Goal: Task Accomplishment & Management: Use online tool/utility

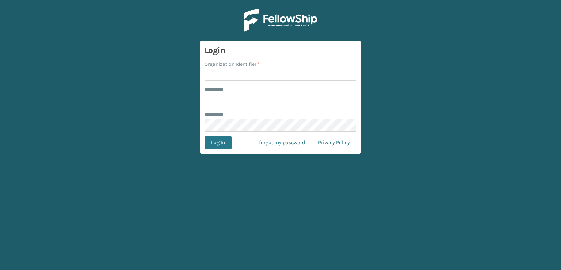
type input "***"
click at [254, 79] on input "Organization Identifier *" at bounding box center [281, 74] width 152 height 13
type input "sleepgeekz warehouse"
click at [228, 138] on button "Log In" at bounding box center [218, 142] width 27 height 13
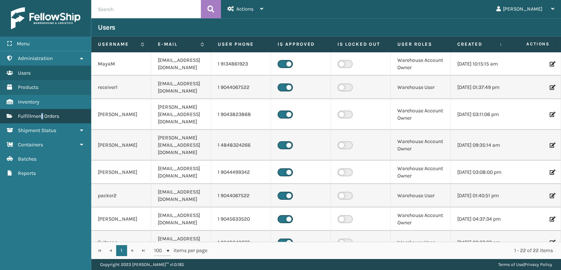
drag, startPoint x: 228, startPoint y: 138, endPoint x: 43, endPoint y: 117, distance: 186.1
click at [43, 117] on span "Fulfillment Orders" at bounding box center [38, 116] width 41 height 6
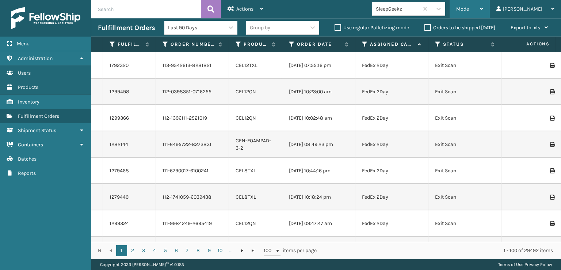
click at [483, 9] on div "Mode" at bounding box center [469, 9] width 27 height 18
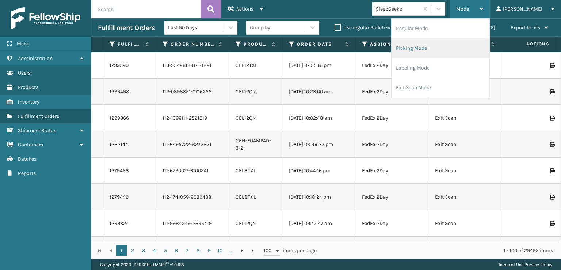
click at [460, 47] on li "Picking Mode" at bounding box center [441, 48] width 98 height 20
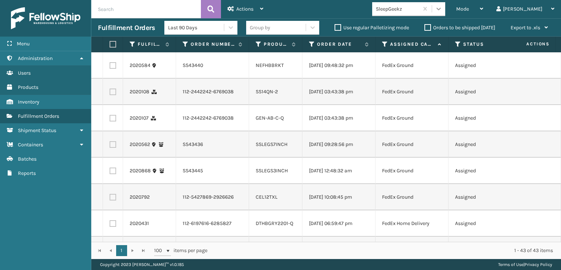
click at [442, 8] on icon at bounding box center [438, 8] width 7 height 7
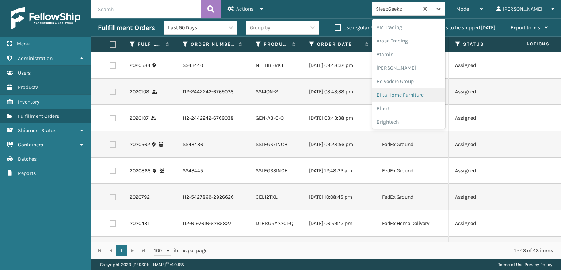
click at [332, 157] on td "[DATE] 09:28:56 pm" at bounding box center [338, 144] width 73 height 26
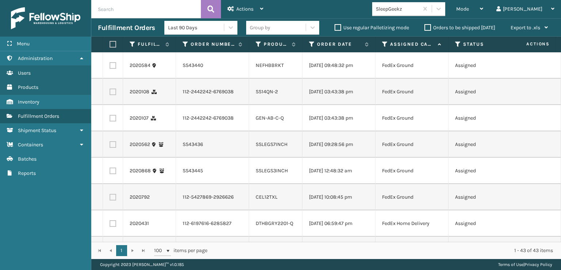
click at [113, 94] on label at bounding box center [113, 91] width 7 height 7
click at [110, 93] on input "checkbox" at bounding box center [110, 90] width 0 height 5
checkbox input "true"
click at [114, 121] on label at bounding box center [113, 118] width 7 height 7
click at [110, 119] on input "checkbox" at bounding box center [110, 117] width 0 height 5
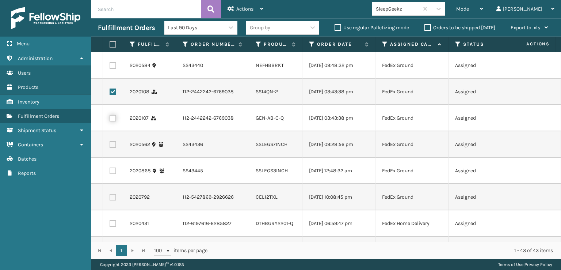
checkbox input "true"
click at [113, 200] on label at bounding box center [113, 197] width 7 height 7
click at [110, 198] on input "checkbox" at bounding box center [110, 196] width 0 height 5
checkbox input "true"
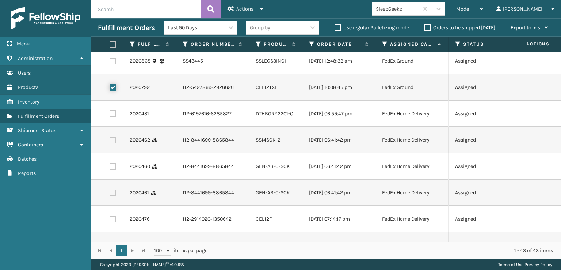
scroll to position [146, 0]
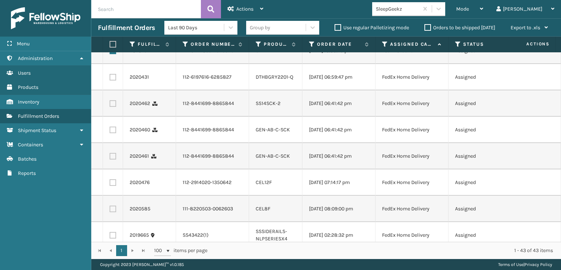
click at [111, 80] on label at bounding box center [113, 77] width 7 height 7
click at [110, 79] on input "checkbox" at bounding box center [110, 76] width 0 height 5
checkbox input "true"
click at [110, 117] on td at bounding box center [113, 103] width 20 height 26
click at [115, 107] on label at bounding box center [113, 103] width 7 height 7
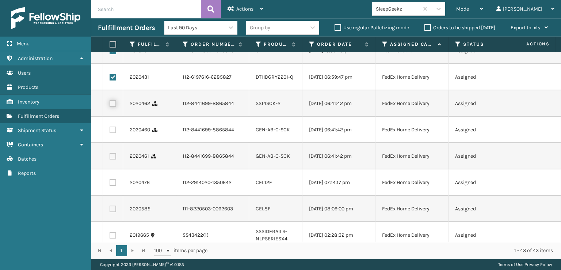
click at [110, 105] on input "checkbox" at bounding box center [110, 102] width 0 height 5
checkbox input "true"
click at [113, 133] on label at bounding box center [113, 129] width 7 height 7
click at [110, 131] on input "checkbox" at bounding box center [110, 128] width 0 height 5
checkbox input "true"
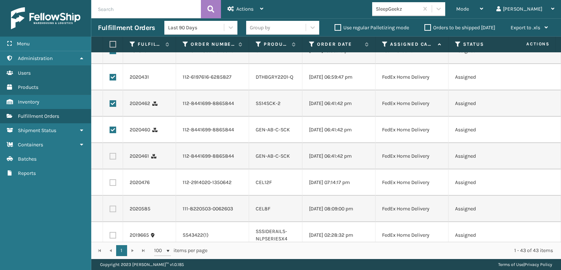
click at [114, 159] on label at bounding box center [113, 156] width 7 height 7
click at [110, 157] on input "checkbox" at bounding box center [110, 155] width 0 height 5
checkbox input "true"
click at [110, 195] on td at bounding box center [113, 182] width 20 height 26
click at [115, 195] on td at bounding box center [113, 182] width 20 height 26
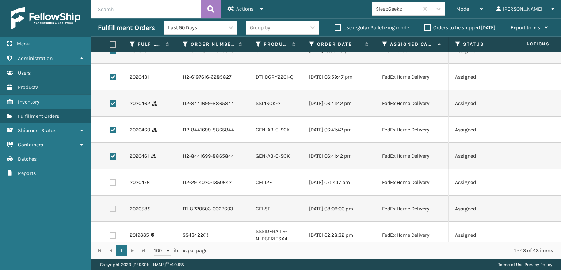
click at [115, 186] on label at bounding box center [113, 182] width 7 height 7
click at [110, 184] on input "checkbox" at bounding box center [110, 181] width 0 height 5
checkbox input "true"
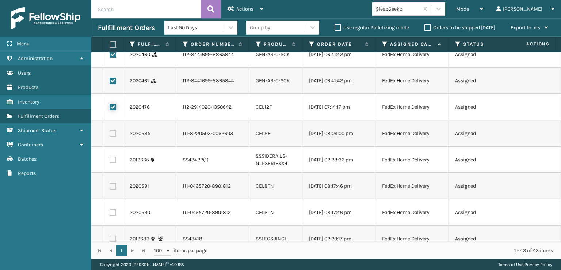
scroll to position [256, 0]
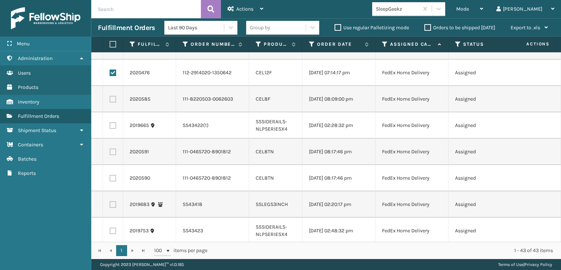
click at [116, 102] on label at bounding box center [113, 99] width 7 height 7
click at [110, 100] on input "checkbox" at bounding box center [110, 98] width 0 height 5
checkbox input "true"
click at [112, 155] on label at bounding box center [113, 151] width 7 height 7
click at [110, 153] on input "checkbox" at bounding box center [110, 150] width 0 height 5
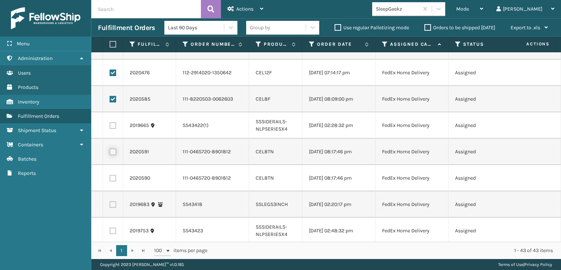
checkbox input "true"
click at [114, 181] on label at bounding box center [113, 178] width 7 height 7
click at [110, 179] on input "checkbox" at bounding box center [110, 177] width 0 height 5
checkbox input "true"
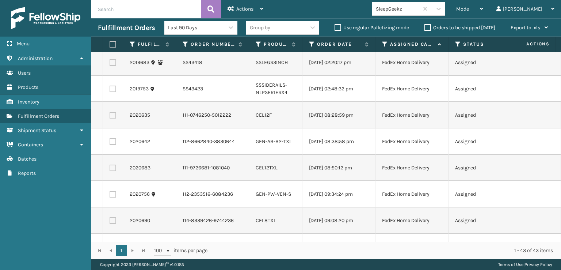
scroll to position [402, 0]
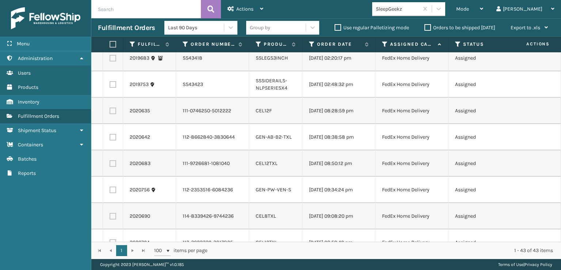
click at [113, 114] on label at bounding box center [113, 110] width 7 height 7
click at [110, 112] on input "checkbox" at bounding box center [110, 109] width 0 height 5
checkbox input "true"
click at [115, 140] on label at bounding box center [113, 137] width 7 height 7
click at [110, 138] on input "checkbox" at bounding box center [110, 136] width 0 height 5
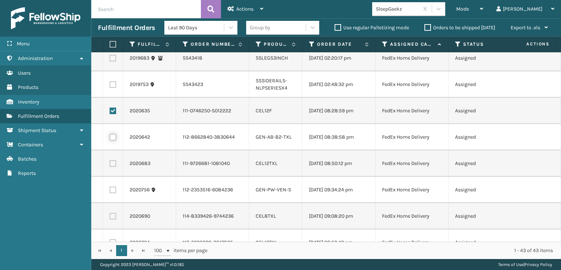
checkbox input "true"
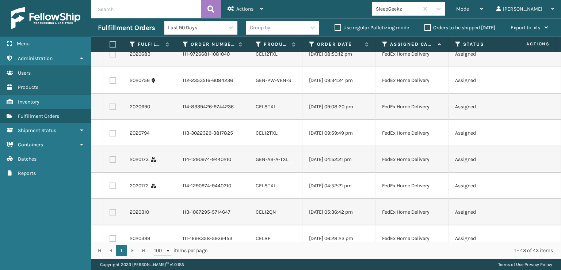
scroll to position [511, 0]
click at [113, 57] on label at bounding box center [113, 53] width 7 height 7
click at [110, 55] on input "checkbox" at bounding box center [110, 52] width 0 height 5
checkbox input "true"
click at [114, 110] on label at bounding box center [113, 106] width 7 height 7
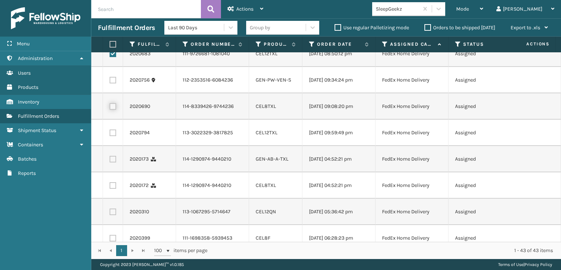
click at [110, 108] on input "checkbox" at bounding box center [110, 105] width 0 height 5
checkbox input "true"
click at [114, 136] on label at bounding box center [113, 132] width 7 height 7
click at [110, 134] on input "checkbox" at bounding box center [110, 131] width 0 height 5
checkbox input "true"
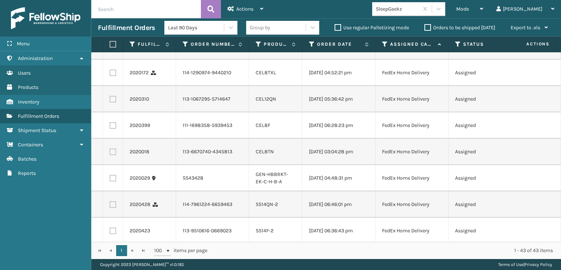
scroll to position [658, 0]
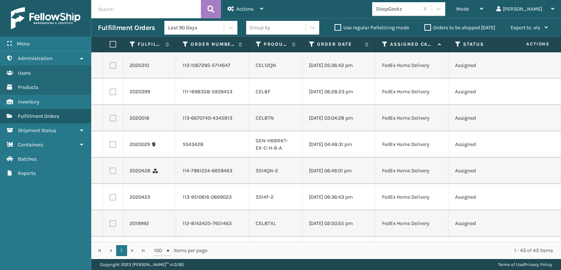
click at [113, 16] on label at bounding box center [113, 12] width 7 height 7
click at [110, 14] on input "checkbox" at bounding box center [110, 11] width 0 height 5
checkbox input "true"
click at [113, 42] on label at bounding box center [113, 39] width 7 height 7
click at [110, 41] on input "checkbox" at bounding box center [110, 38] width 0 height 5
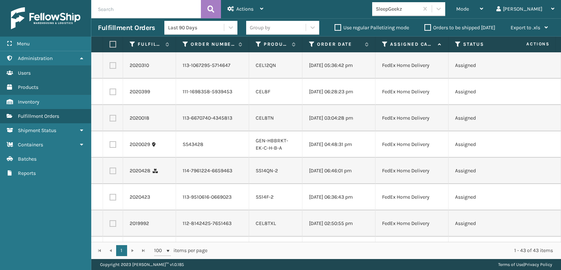
checkbox input "true"
click at [114, 69] on label at bounding box center [113, 65] width 7 height 7
click at [110, 67] on input "checkbox" at bounding box center [110, 64] width 0 height 5
checkbox input "true"
click at [111, 95] on label at bounding box center [113, 91] width 7 height 7
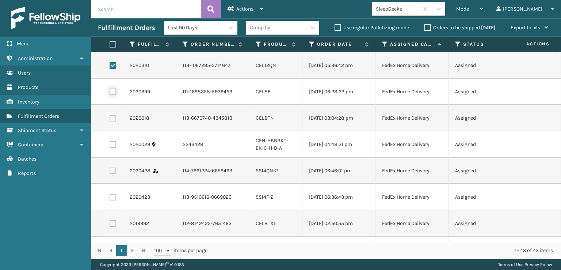
click at [110, 93] on input "checkbox" at bounding box center [110, 90] width 0 height 5
checkbox input "true"
click at [114, 121] on label at bounding box center [113, 118] width 7 height 7
click at [110, 119] on input "checkbox" at bounding box center [110, 117] width 0 height 5
checkbox input "true"
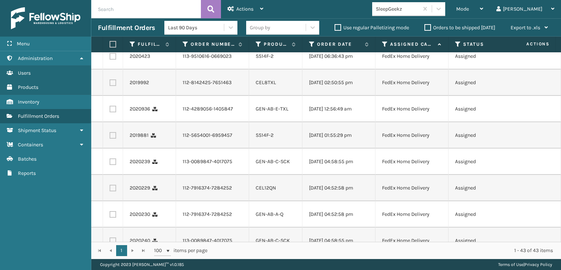
scroll to position [804, 0]
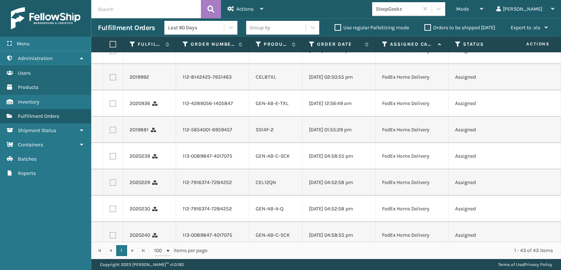
click at [114, 28] on label at bounding box center [113, 24] width 7 height 7
click at [110, 26] on input "checkbox" at bounding box center [110, 23] width 0 height 5
checkbox input "true"
click at [115, 54] on label at bounding box center [113, 50] width 7 height 7
click at [110, 52] on input "checkbox" at bounding box center [110, 49] width 0 height 5
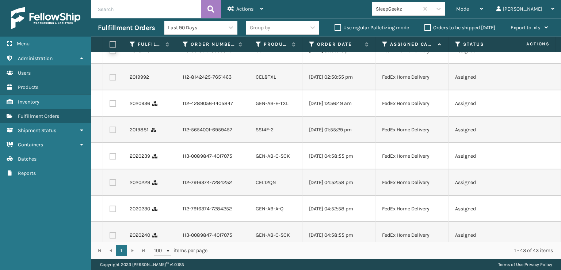
checkbox input "true"
click at [111, 80] on label at bounding box center [113, 77] width 7 height 7
click at [110, 79] on input "checkbox" at bounding box center [110, 76] width 0 height 5
checkbox input "true"
click at [114, 107] on label at bounding box center [113, 103] width 7 height 7
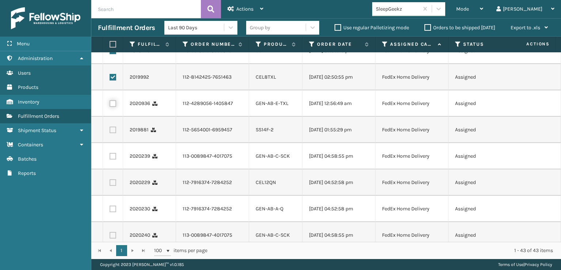
click at [110, 105] on input "checkbox" at bounding box center [110, 102] width 0 height 5
checkbox input "true"
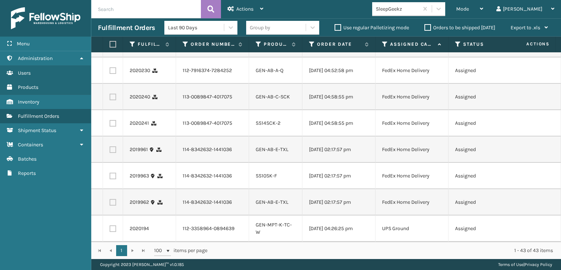
scroll to position [950, 0]
checkbox input "true"
click at [114, 21] on label at bounding box center [113, 18] width 7 height 7
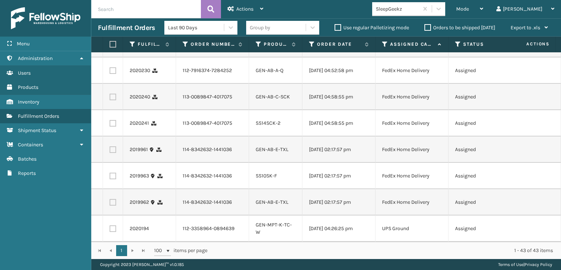
click at [110, 19] on input "checkbox" at bounding box center [110, 17] width 0 height 5
checkbox input "true"
click at [114, 47] on label at bounding box center [113, 44] width 7 height 7
click at [110, 46] on input "checkbox" at bounding box center [110, 43] width 0 height 5
checkbox input "true"
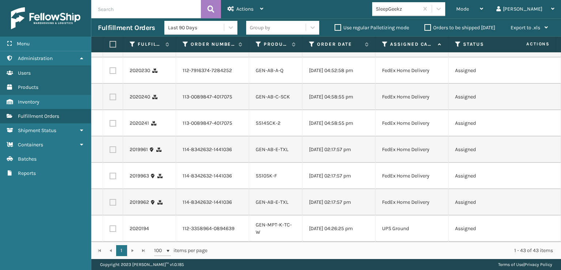
click at [113, 74] on label at bounding box center [113, 70] width 7 height 7
click at [110, 72] on input "checkbox" at bounding box center [110, 69] width 0 height 5
checkbox input "true"
click at [112, 110] on td at bounding box center [113, 97] width 20 height 26
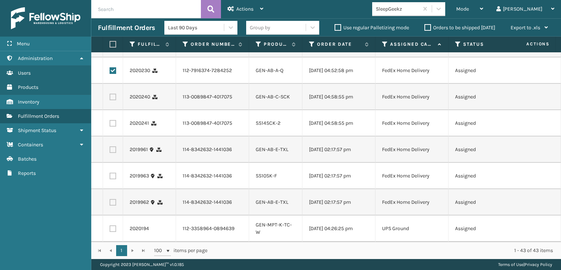
click at [112, 110] on td at bounding box center [113, 97] width 20 height 26
click at [111, 100] on label at bounding box center [113, 97] width 7 height 7
click at [110, 98] on input "checkbox" at bounding box center [110, 96] width 0 height 5
checkbox input "true"
click at [115, 126] on label at bounding box center [113, 123] width 7 height 7
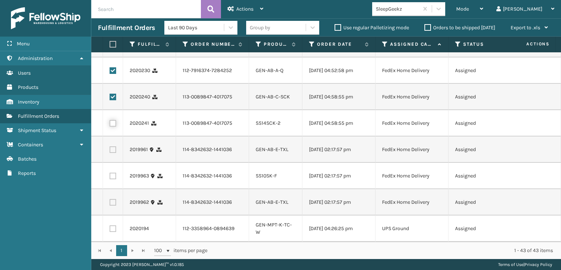
click at [110, 125] on input "checkbox" at bounding box center [110, 122] width 0 height 5
checkbox input "true"
click at [114, 153] on label at bounding box center [113, 149] width 7 height 7
click at [110, 151] on input "checkbox" at bounding box center [110, 148] width 0 height 5
checkbox input "true"
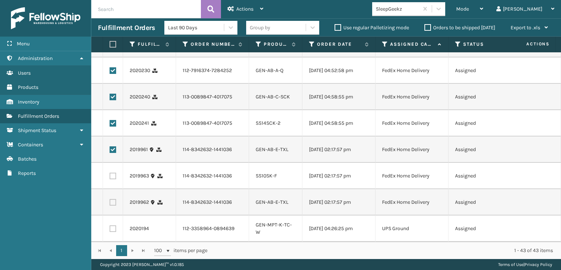
click at [109, 189] on td at bounding box center [113, 176] width 20 height 26
click at [111, 179] on label at bounding box center [113, 175] width 7 height 7
click at [110, 177] on input "checkbox" at bounding box center [110, 174] width 0 height 5
checkbox input "true"
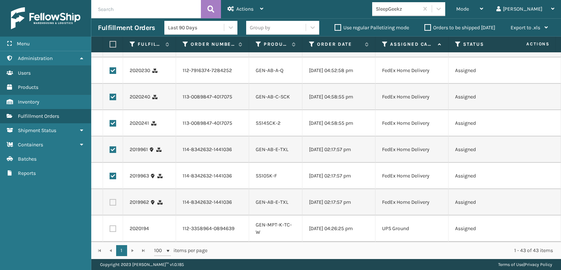
click at [116, 200] on td at bounding box center [113, 202] width 20 height 26
click at [115, 199] on label at bounding box center [113, 202] width 7 height 7
click at [110, 199] on input "checkbox" at bounding box center [110, 201] width 0 height 5
checkbox input "true"
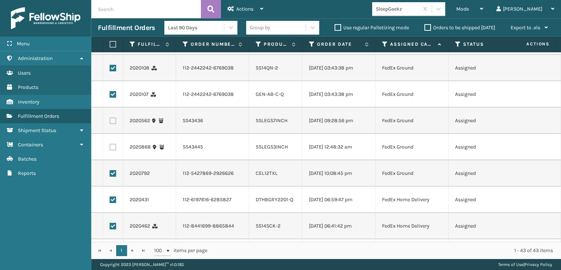
scroll to position [0, 0]
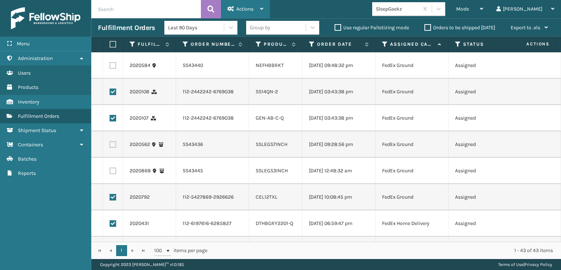
click at [229, 9] on icon at bounding box center [231, 8] width 7 height 5
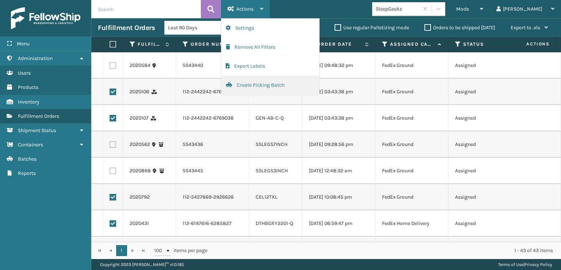
click at [247, 83] on button "Create Picking Batch" at bounding box center [270, 85] width 98 height 19
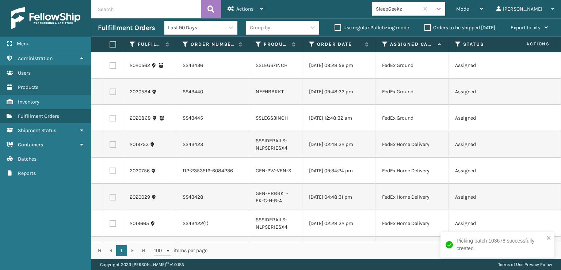
click at [442, 12] on icon at bounding box center [438, 8] width 7 height 7
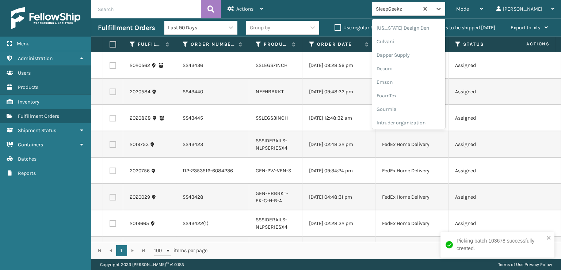
scroll to position [110, 0]
click at [424, 91] on div "FoamTex" at bounding box center [408, 94] width 73 height 14
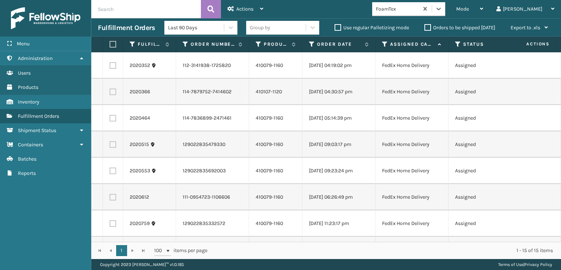
click at [114, 43] on label at bounding box center [112, 44] width 4 height 7
click at [110, 43] on input "checkbox" at bounding box center [110, 44] width 0 height 5
checkbox input "true"
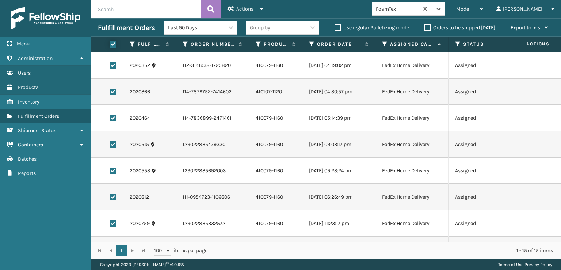
checkbox input "true"
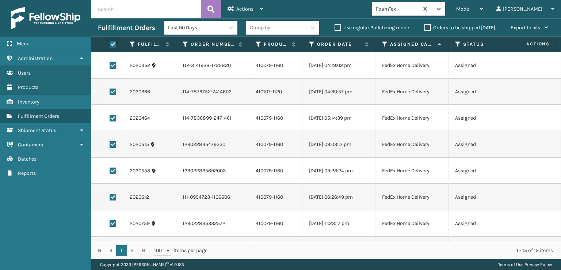
checkbox input "true"
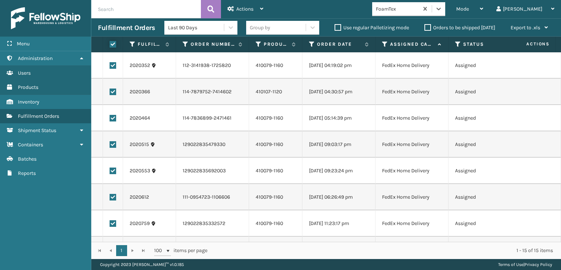
checkbox input "true"
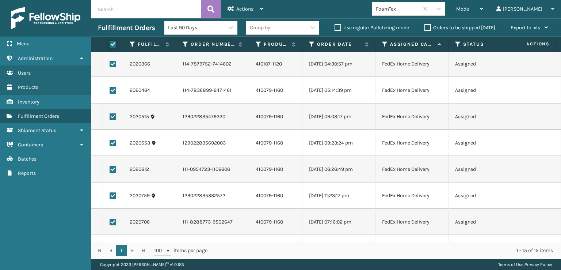
scroll to position [0, 0]
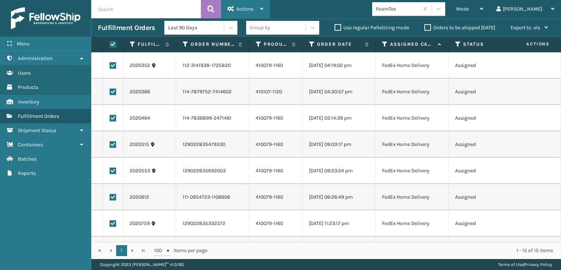
click at [264, 4] on div "Actions Settings Remove All Filters Export Labels Create Picking Batch" at bounding box center [245, 9] width 49 height 18
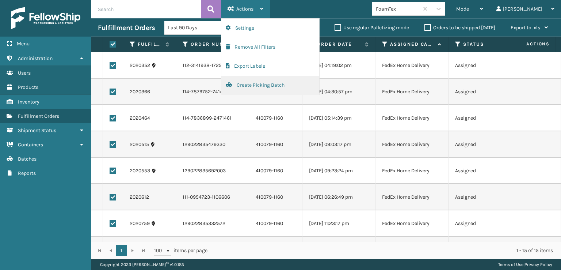
click at [277, 87] on button "Create Picking Batch" at bounding box center [270, 85] width 98 height 19
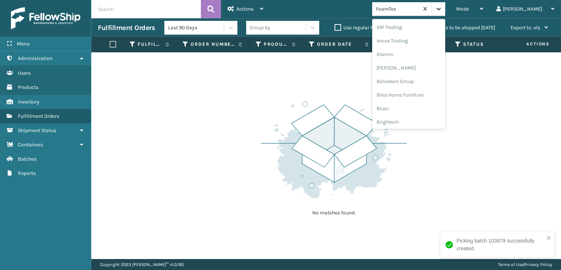
click at [445, 12] on div at bounding box center [438, 8] width 13 height 13
click at [434, 123] on div "[PERSON_NAME] Brands" at bounding box center [408, 121] width 73 height 14
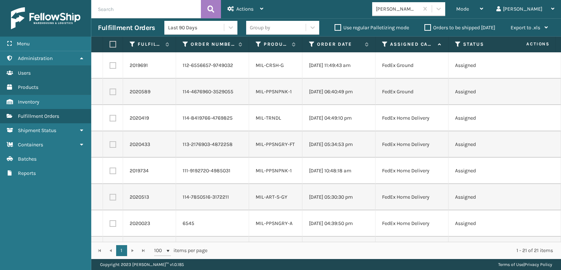
click at [111, 44] on label at bounding box center [112, 44] width 4 height 7
click at [110, 44] on input "checkbox" at bounding box center [110, 44] width 0 height 5
checkbox input "true"
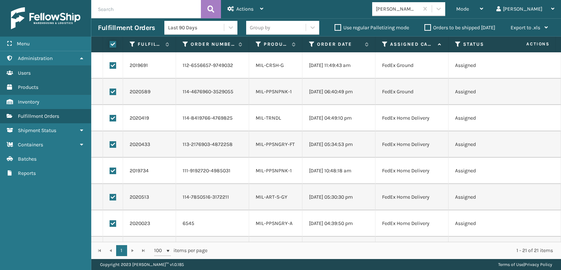
checkbox input "true"
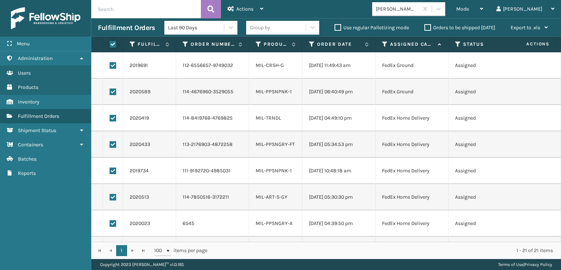
checkbox input "true"
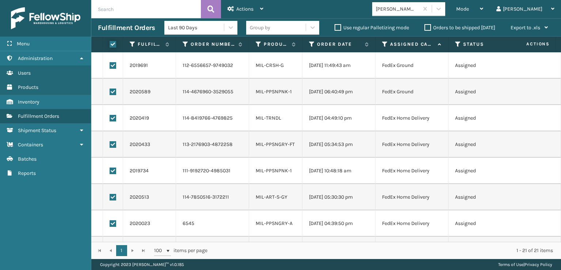
checkbox input "true"
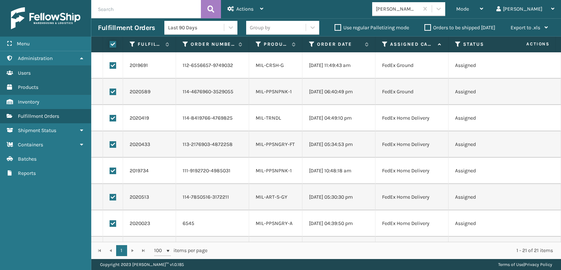
checkbox input "true"
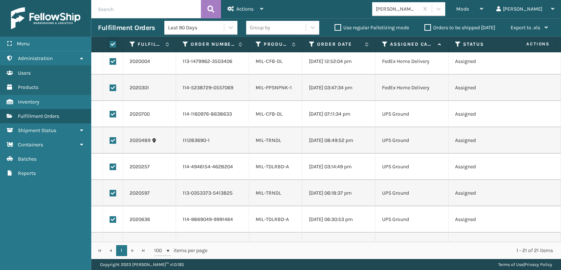
scroll to position [368, 0]
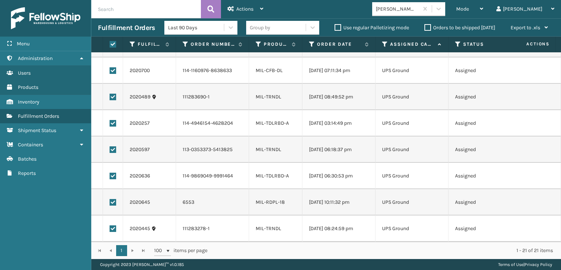
click at [114, 227] on td at bounding box center [113, 228] width 20 height 26
click at [114, 225] on label at bounding box center [113, 228] width 7 height 7
click at [110, 225] on input "checkbox" at bounding box center [110, 227] width 0 height 5
checkbox input "false"
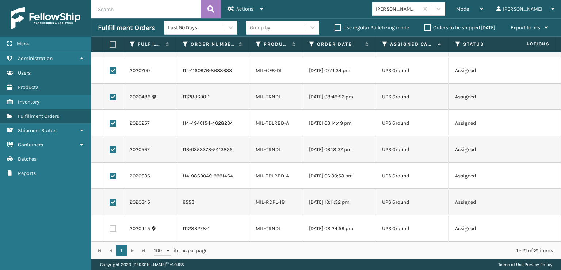
click at [109, 194] on td at bounding box center [113, 202] width 20 height 26
click at [111, 199] on label at bounding box center [113, 202] width 7 height 7
click at [110, 199] on input "checkbox" at bounding box center [110, 201] width 0 height 5
checkbox input "false"
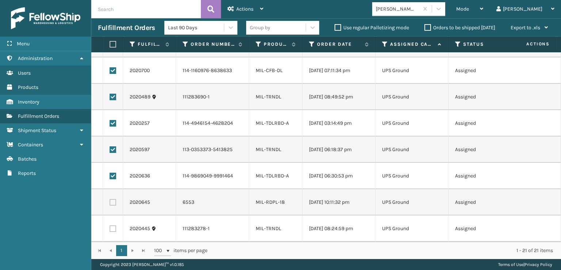
click at [111, 172] on label at bounding box center [113, 175] width 7 height 7
click at [110, 172] on input "checkbox" at bounding box center [110, 174] width 0 height 5
checkbox input "false"
click at [113, 146] on label at bounding box center [113, 149] width 7 height 7
click at [110, 146] on input "checkbox" at bounding box center [110, 148] width 0 height 5
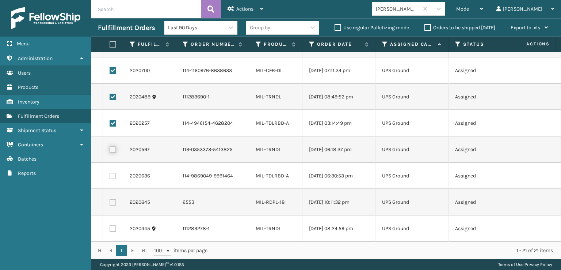
checkbox input "false"
click at [113, 120] on label at bounding box center [113, 123] width 7 height 7
click at [110, 120] on input "checkbox" at bounding box center [110, 122] width 0 height 5
checkbox input "false"
click at [113, 94] on label at bounding box center [113, 97] width 7 height 7
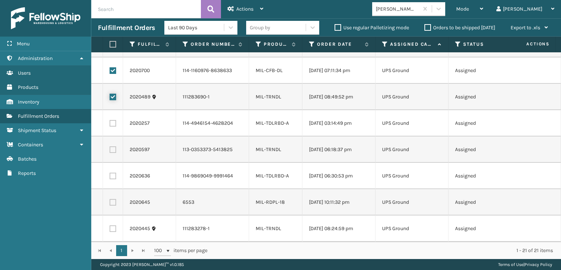
click at [110, 94] on input "checkbox" at bounding box center [110, 96] width 0 height 5
checkbox input "false"
drag, startPoint x: 113, startPoint y: 68, endPoint x: 115, endPoint y: 73, distance: 6.4
click at [115, 73] on td at bounding box center [113, 70] width 20 height 26
click at [113, 67] on label at bounding box center [113, 70] width 7 height 7
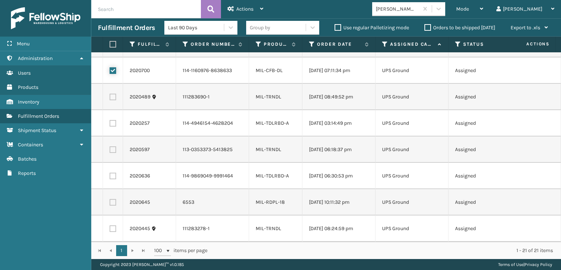
click at [110, 67] on input "checkbox" at bounding box center [110, 69] width 0 height 5
checkbox input "false"
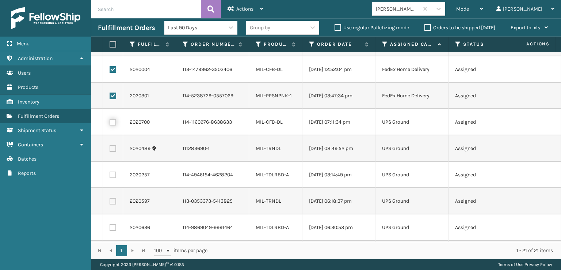
scroll to position [295, 0]
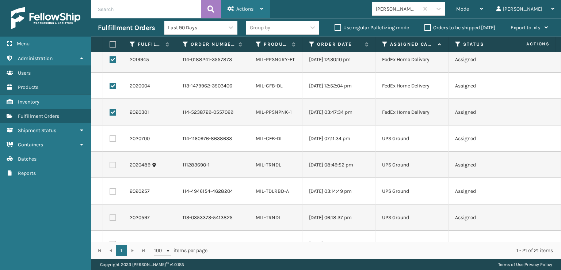
click at [240, 11] on span "Actions" at bounding box center [244, 9] width 17 height 6
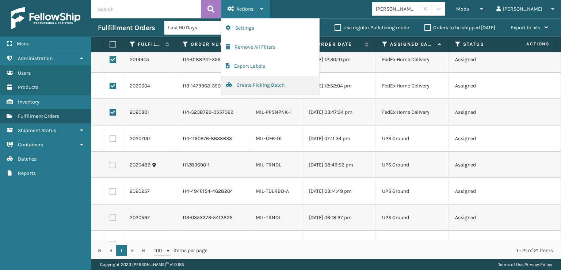
click at [261, 85] on button "Create Picking Batch" at bounding box center [270, 85] width 98 height 19
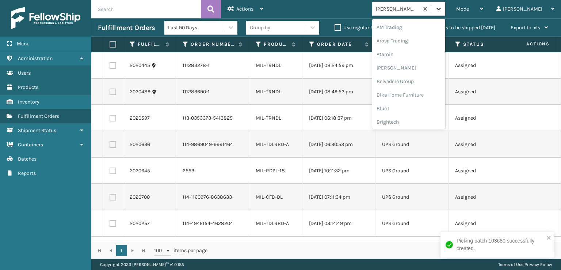
drag, startPoint x: 472, startPoint y: 6, endPoint x: 437, endPoint y: 45, distance: 52.8
click at [445, 5] on div at bounding box center [438, 8] width 13 height 13
click at [434, 104] on div "SleepGeekz" at bounding box center [408, 107] width 73 height 14
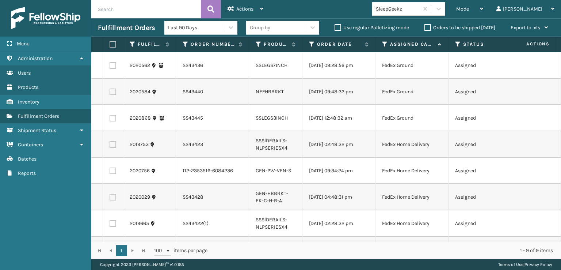
click at [114, 46] on label at bounding box center [112, 44] width 4 height 7
click at [110, 46] on input "checkbox" at bounding box center [110, 44] width 0 height 5
checkbox input "true"
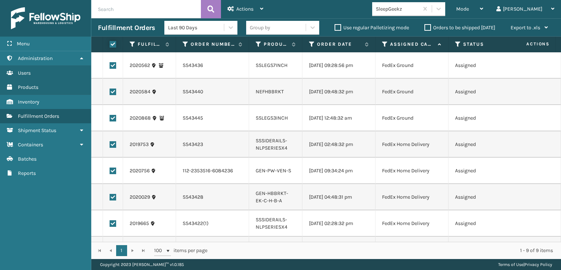
checkbox input "true"
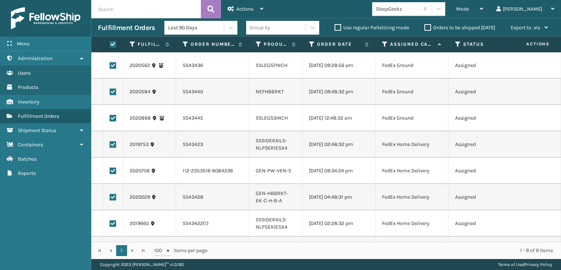
checkbox input "true"
click at [264, 5] on div "Actions Settings Remove All Filters Export Labels Create Picking Batch" at bounding box center [245, 9] width 49 height 18
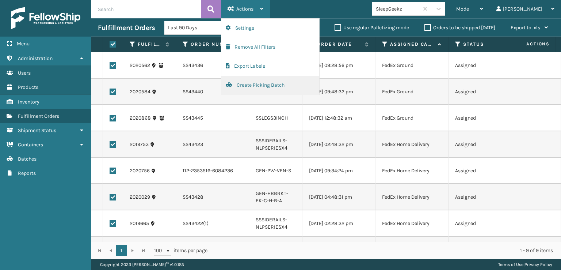
click at [270, 83] on button "Create Picking Batch" at bounding box center [270, 85] width 98 height 19
